Goal: Book appointment/travel/reservation

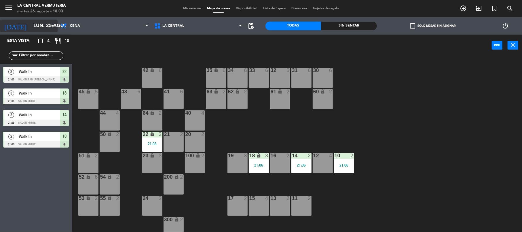
click at [32, 30] on input "lun. 25 ago." at bounding box center [62, 25] width 62 height 11
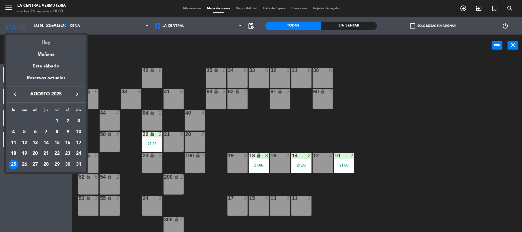
click at [37, 41] on div "Hoy" at bounding box center [46, 41] width 81 height 12
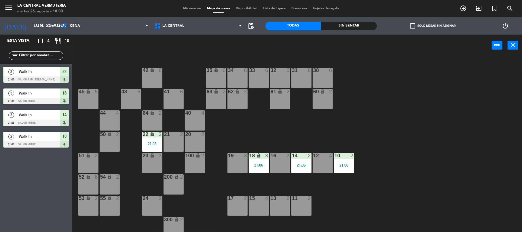
type input "[DATE] ago."
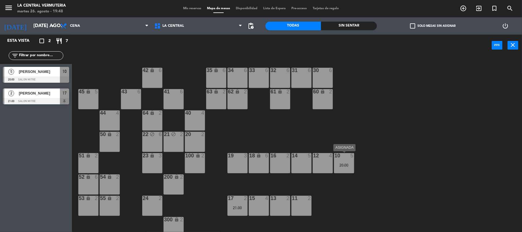
click at [345, 158] on div "10 5" at bounding box center [344, 156] width 20 height 6
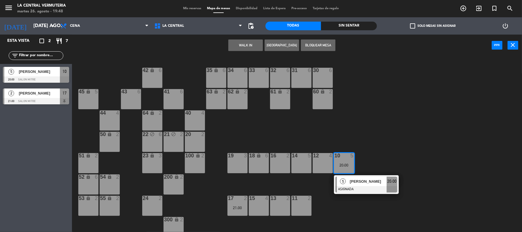
click at [379, 138] on div "42 lock 6 35 lock 6 34 6 33 6 32 6 31 6 30 6 43 6 41 6 60 lock 2 61 lock 2 62 l…" at bounding box center [299, 144] width 445 height 175
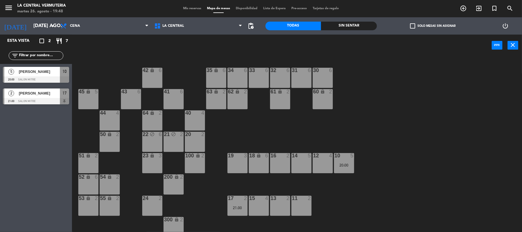
click at [368, 130] on div "42 lock 6 35 lock 6 34 6 33 6 32 6 31 6 30 6 43 6 41 6 60 lock 2 61 lock 2 62 l…" at bounding box center [299, 144] width 445 height 175
click at [236, 75] on div "34 6" at bounding box center [237, 78] width 20 height 20
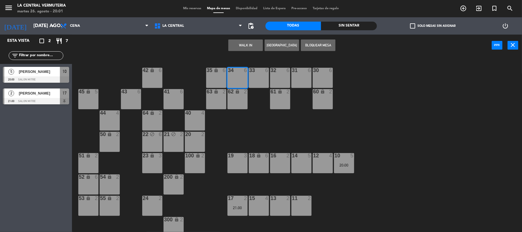
click at [249, 43] on button "WALK IN" at bounding box center [245, 45] width 35 height 12
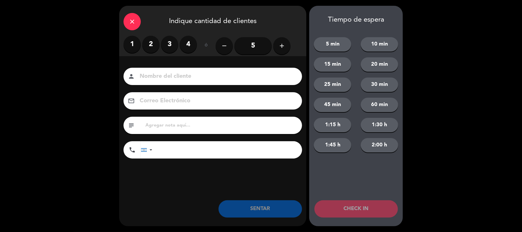
click at [147, 44] on label "2" at bounding box center [150, 44] width 17 height 17
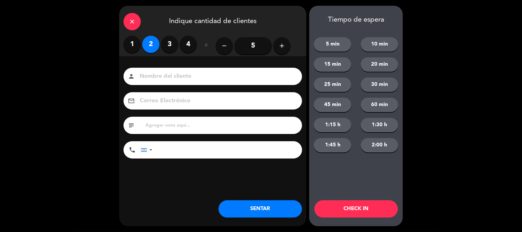
click at [232, 200] on button "SENTAR" at bounding box center [259, 208] width 83 height 17
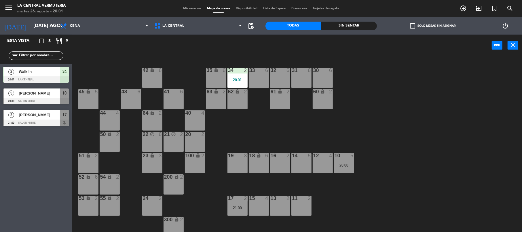
click at [231, 204] on div "17 2 21:00" at bounding box center [237, 205] width 20 height 20
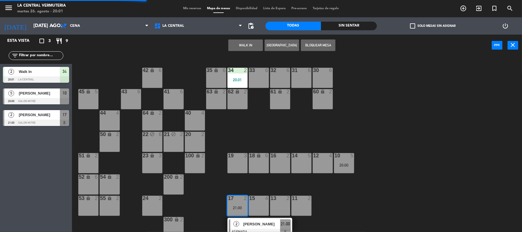
click at [254, 221] on span "[PERSON_NAME]" at bounding box center [261, 224] width 37 height 6
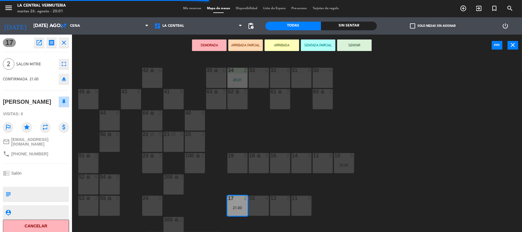
click at [281, 161] on div "16 2" at bounding box center [280, 163] width 20 height 20
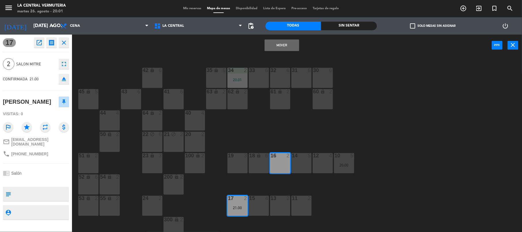
click at [290, 38] on div "Mover power_input close" at bounding box center [282, 46] width 420 height 22
click at [289, 41] on button "Mover" at bounding box center [282, 45] width 35 height 12
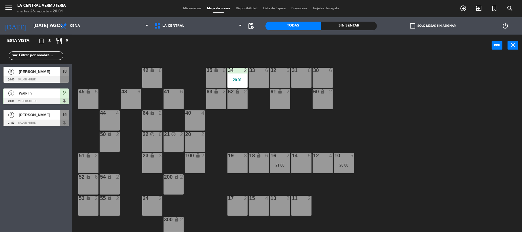
click at [282, 74] on div "32 6" at bounding box center [280, 78] width 20 height 20
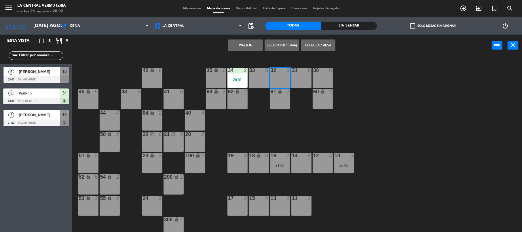
click at [251, 48] on button "WALK IN" at bounding box center [245, 45] width 35 height 12
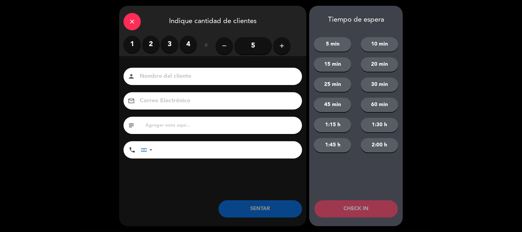
click at [168, 45] on label "3" at bounding box center [169, 44] width 17 height 17
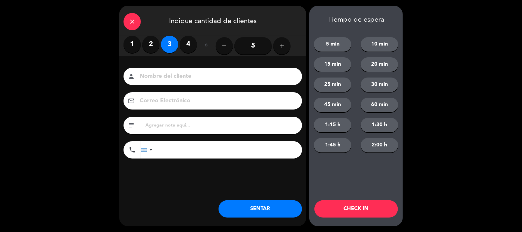
click at [249, 214] on button "SENTAR" at bounding box center [259, 208] width 83 height 17
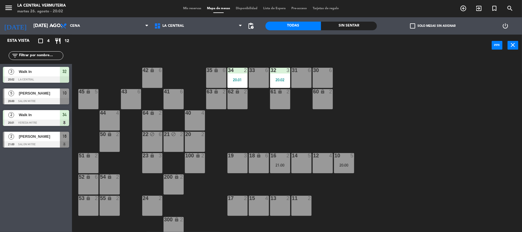
click at [188, 117] on div "40 4" at bounding box center [195, 120] width 20 height 20
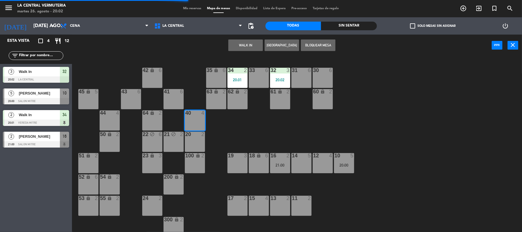
click at [231, 43] on button "WALK IN" at bounding box center [245, 45] width 35 height 12
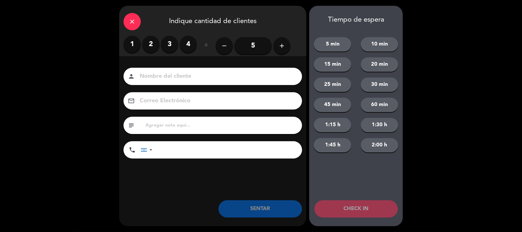
click at [175, 44] on label "3" at bounding box center [169, 44] width 17 height 17
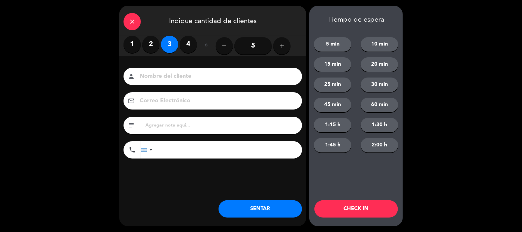
click at [229, 206] on button "SENTAR" at bounding box center [259, 208] width 83 height 17
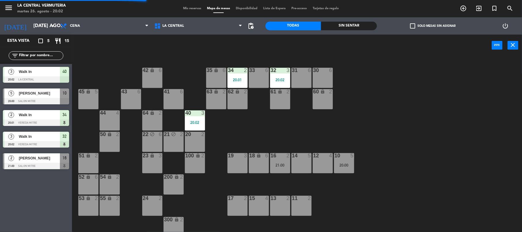
click at [242, 210] on div "17 2" at bounding box center [237, 205] width 20 height 20
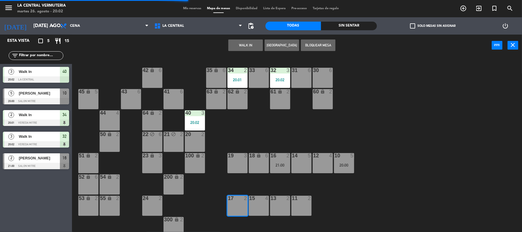
click at [246, 47] on button "WALK IN" at bounding box center [245, 45] width 35 height 12
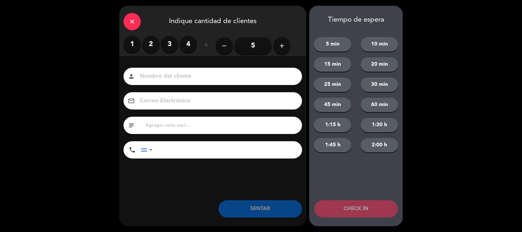
click at [154, 42] on label "2" at bounding box center [150, 44] width 17 height 17
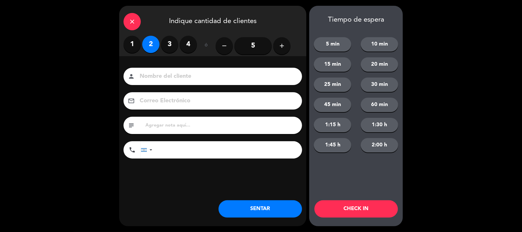
click at [246, 207] on button "SENTAR" at bounding box center [259, 208] width 83 height 17
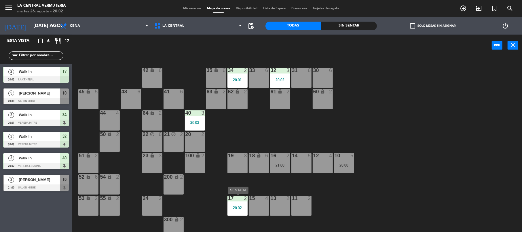
click at [240, 202] on div "17 2 20:02" at bounding box center [237, 205] width 20 height 20
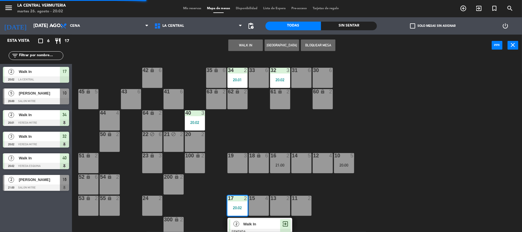
click at [282, 203] on div "13 2" at bounding box center [280, 205] width 20 height 20
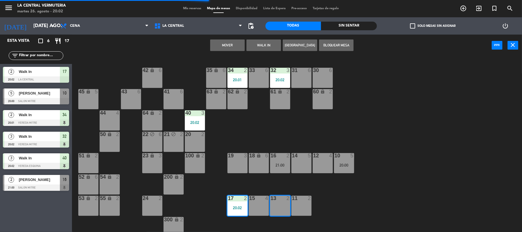
click at [239, 44] on button "Mover" at bounding box center [227, 45] width 35 height 12
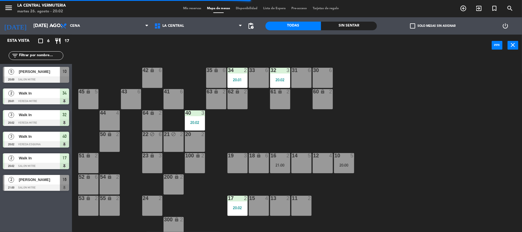
click at [254, 167] on div "18 lock 6" at bounding box center [259, 163] width 20 height 20
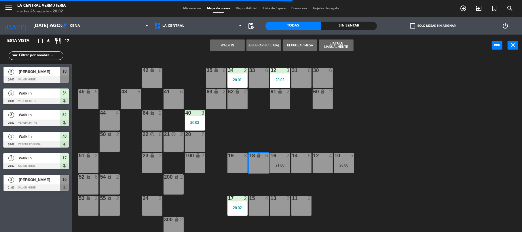
click at [226, 41] on button "WALK IN" at bounding box center [227, 45] width 35 height 12
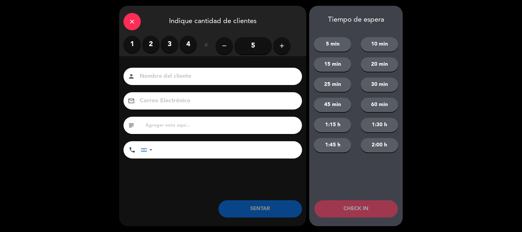
click at [145, 46] on label "2" at bounding box center [150, 44] width 17 height 17
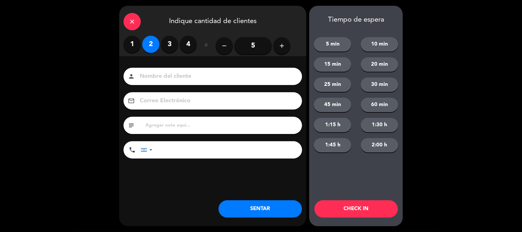
click at [246, 207] on button "SENTAR" at bounding box center [259, 208] width 83 height 17
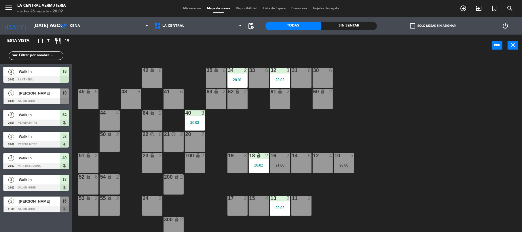
click at [244, 208] on div "17 2" at bounding box center [237, 205] width 20 height 20
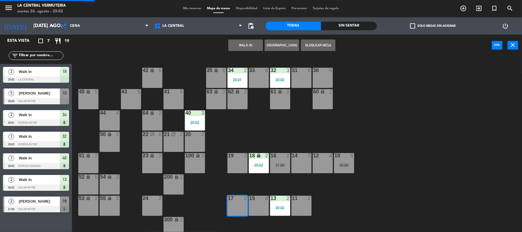
click at [255, 39] on button "WALK IN" at bounding box center [245, 45] width 35 height 12
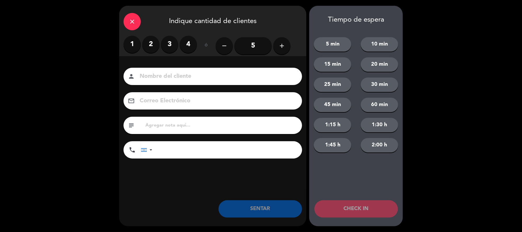
click at [136, 44] on label "1" at bounding box center [131, 44] width 17 height 17
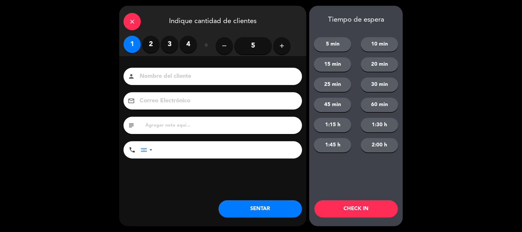
click at [272, 213] on button "SENTAR" at bounding box center [259, 208] width 83 height 17
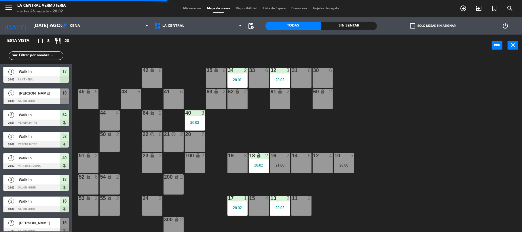
click at [341, 159] on div "10 5 20:00" at bounding box center [344, 163] width 20 height 20
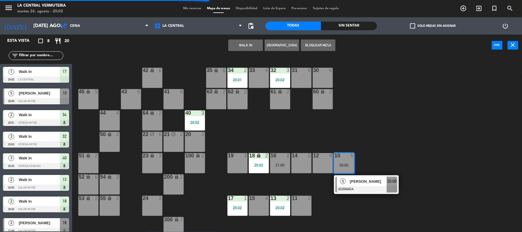
click at [297, 158] on div at bounding box center [300, 155] width 9 height 5
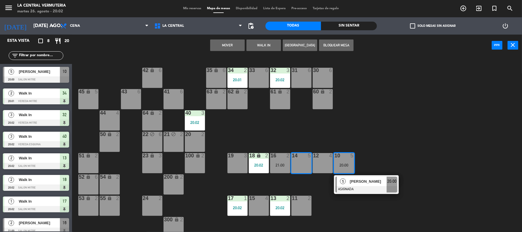
click at [227, 43] on button "Mover" at bounding box center [227, 45] width 35 height 12
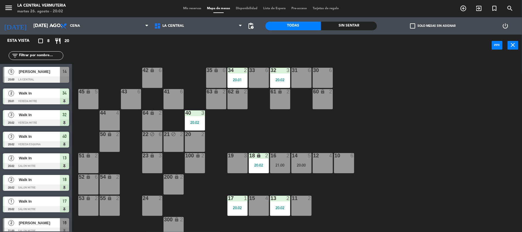
click at [393, 127] on div "42 lock 6 35 lock 6 34 2 20:01 33 6 32 3 20:02 31 6 30 6 43 6 41 6 60 lock 2 61…" at bounding box center [299, 144] width 445 height 175
